Goal: Check status: Check status

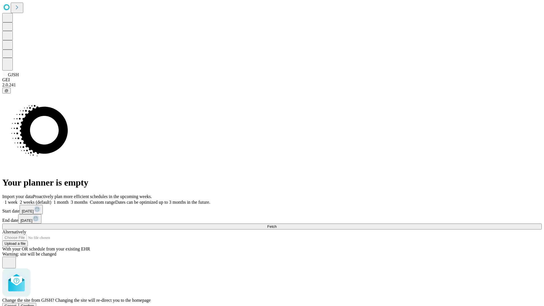
click at [34, 304] on span "Confirm" at bounding box center [27, 306] width 13 height 4
click at [51, 200] on label "2 weeks (default)" at bounding box center [35, 202] width 34 height 5
click at [277, 224] on span "Fetch" at bounding box center [271, 226] width 9 height 4
